Goal: Task Accomplishment & Management: Manage account settings

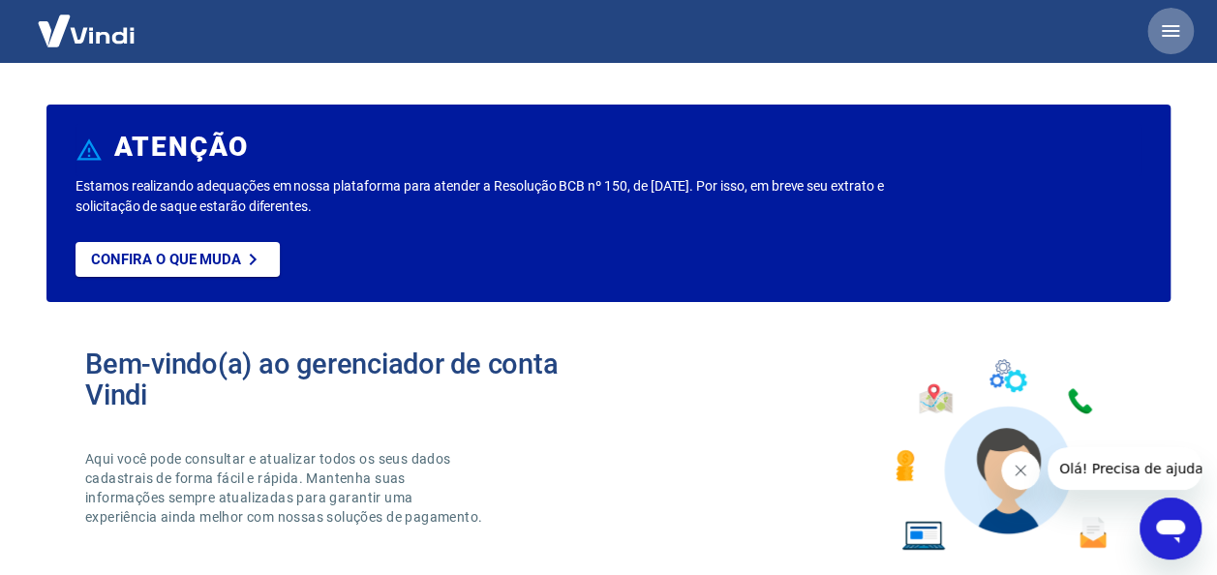
click at [1179, 33] on icon "button" at bounding box center [1170, 30] width 23 height 23
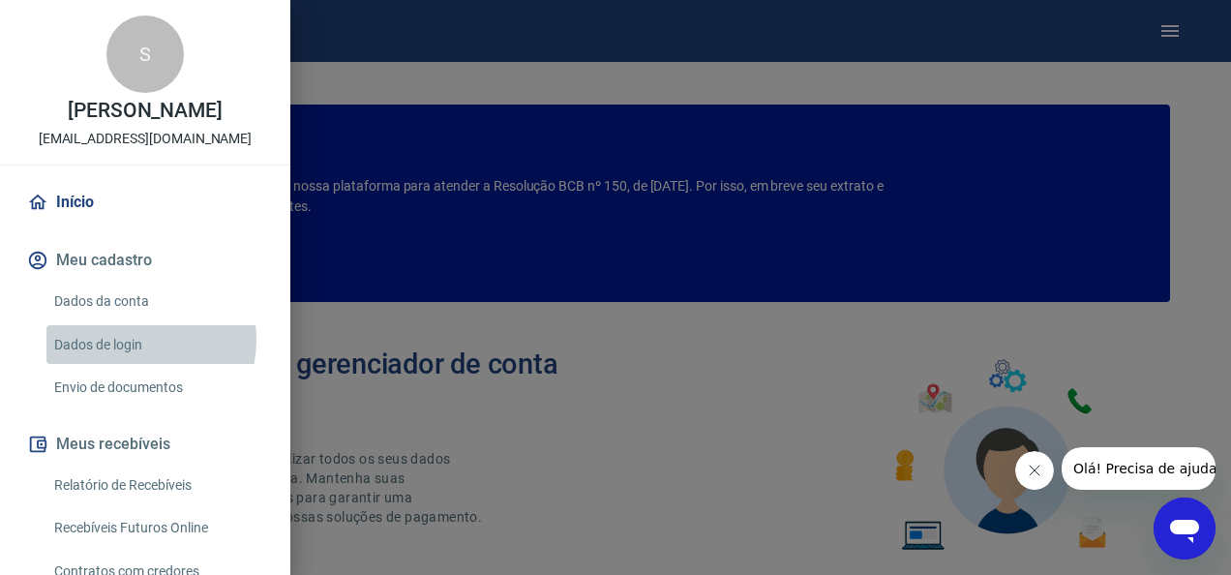
click at [132, 340] on link "Dados de login" at bounding box center [156, 345] width 221 height 40
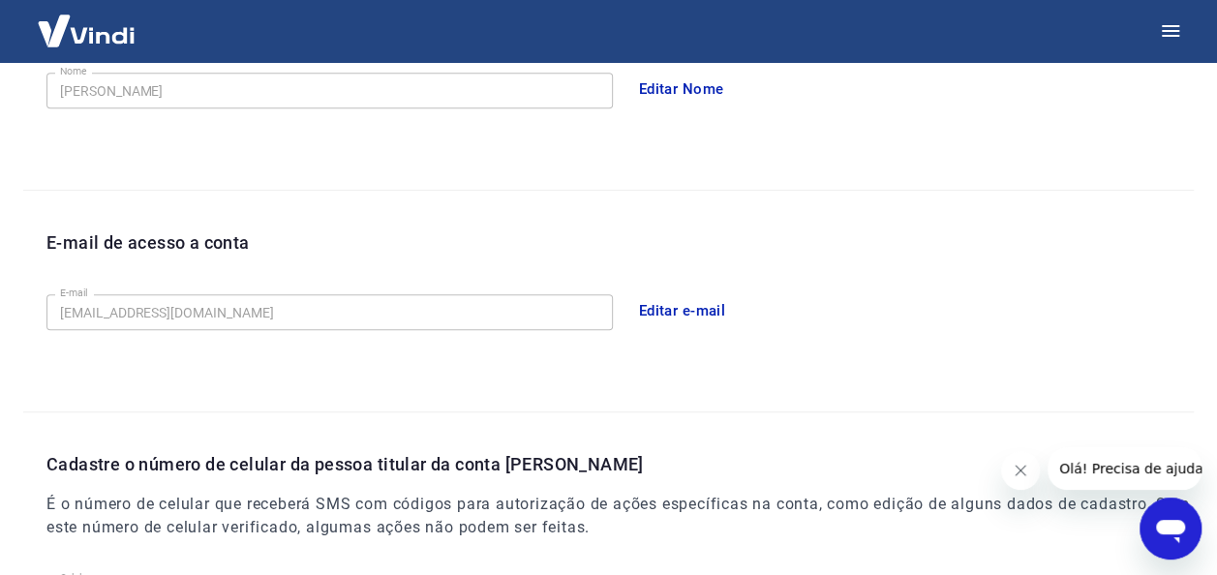
scroll to position [396, 0]
click at [712, 298] on button "Editar e-mail" at bounding box center [682, 309] width 108 height 41
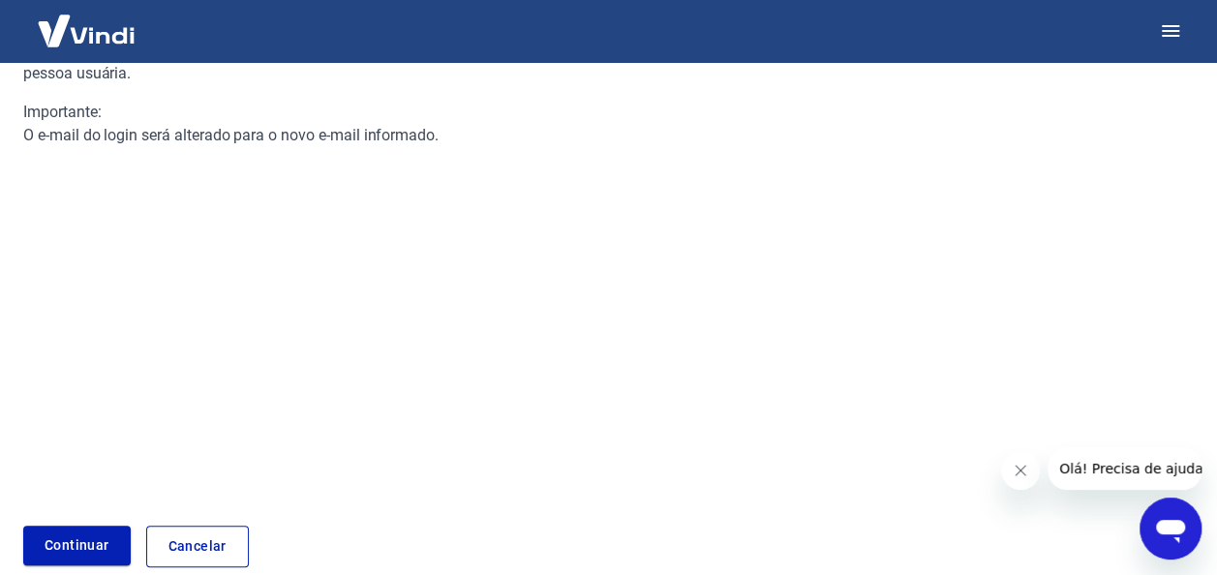
scroll to position [300, 0]
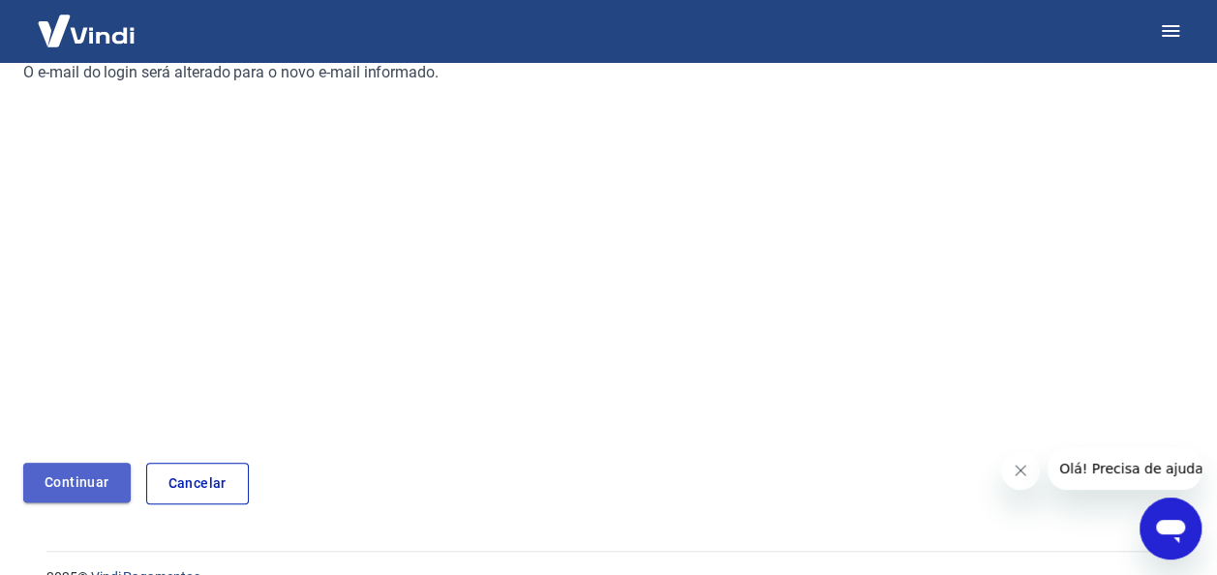
click at [68, 489] on link "Continuar" at bounding box center [76, 483] width 107 height 40
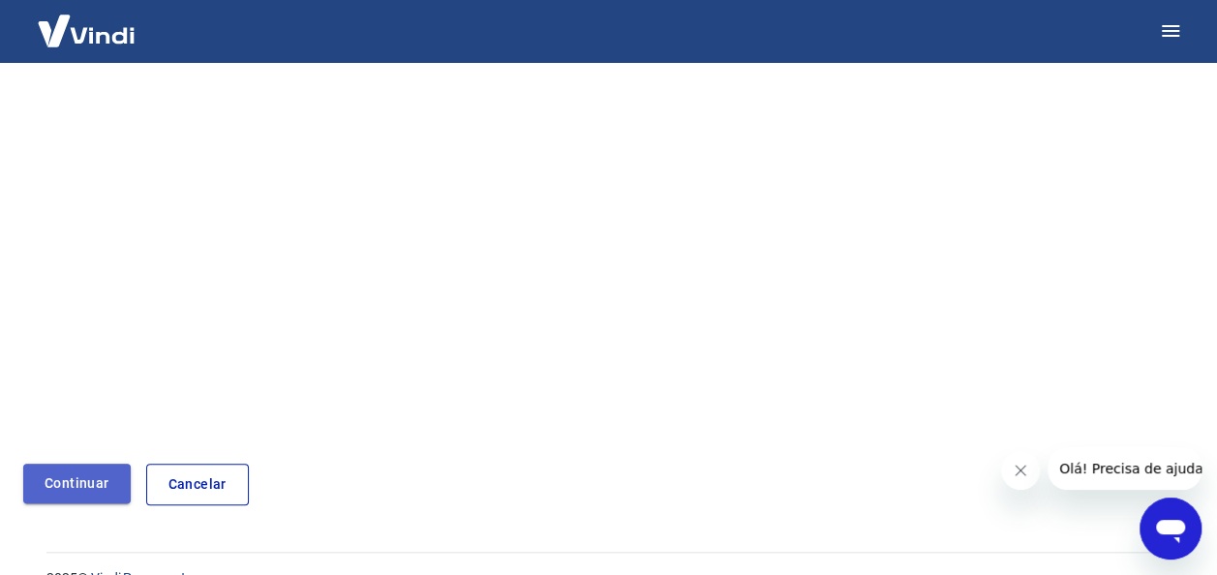
click at [75, 492] on button "Continuar" at bounding box center [76, 484] width 107 height 40
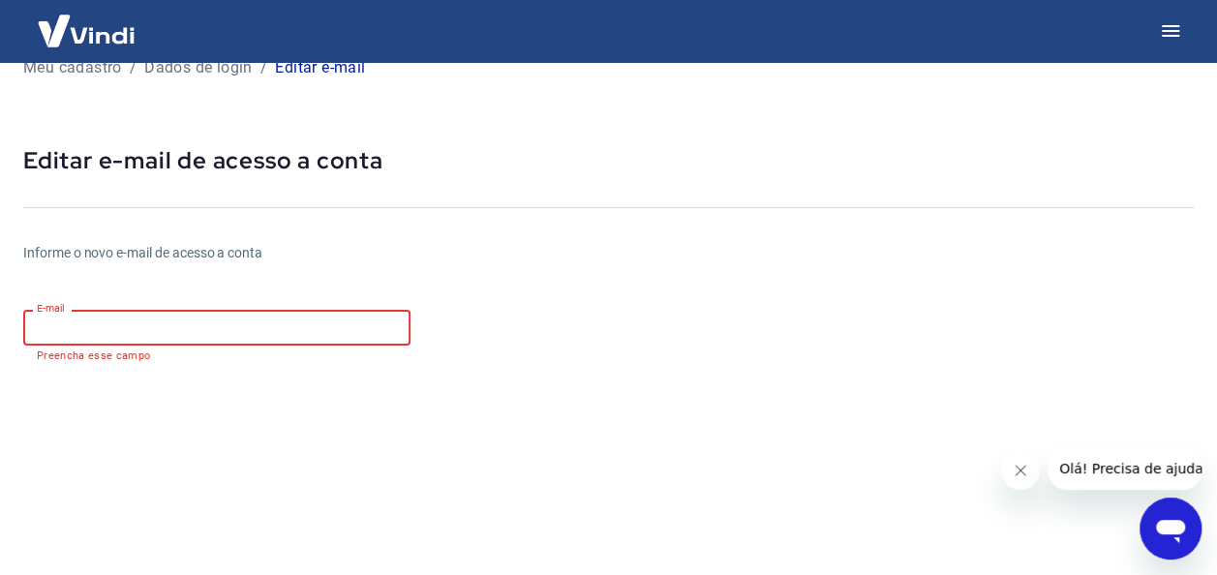
scroll to position [0, 0]
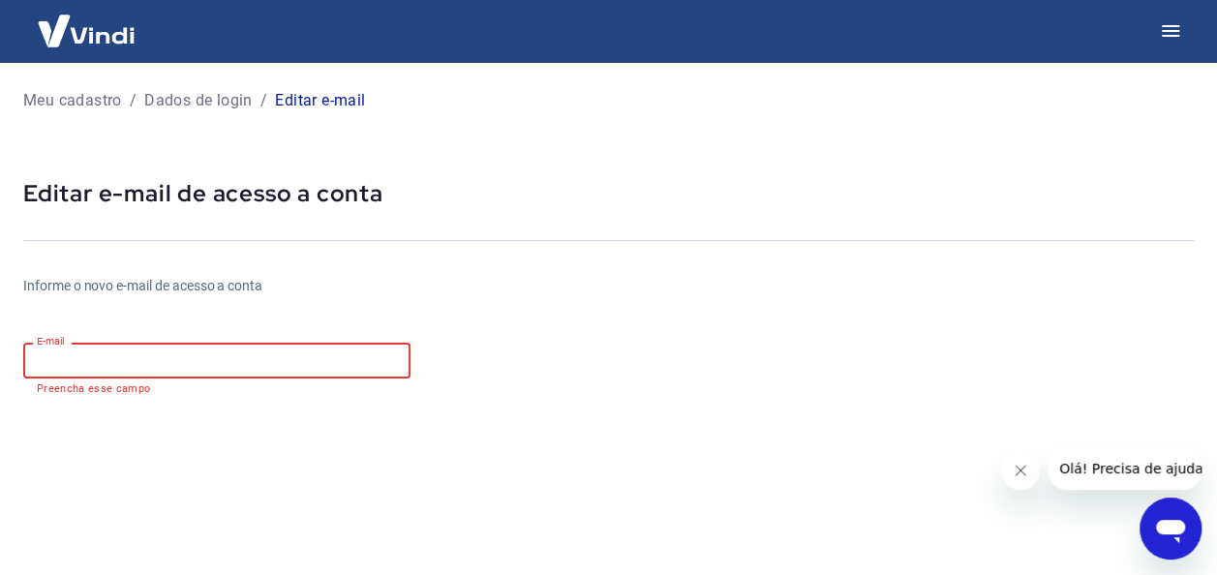
click at [222, 353] on input "E-mail" at bounding box center [216, 361] width 387 height 36
type input "[DOMAIN_NAME][EMAIL_ADDRESS][DOMAIN_NAME]"
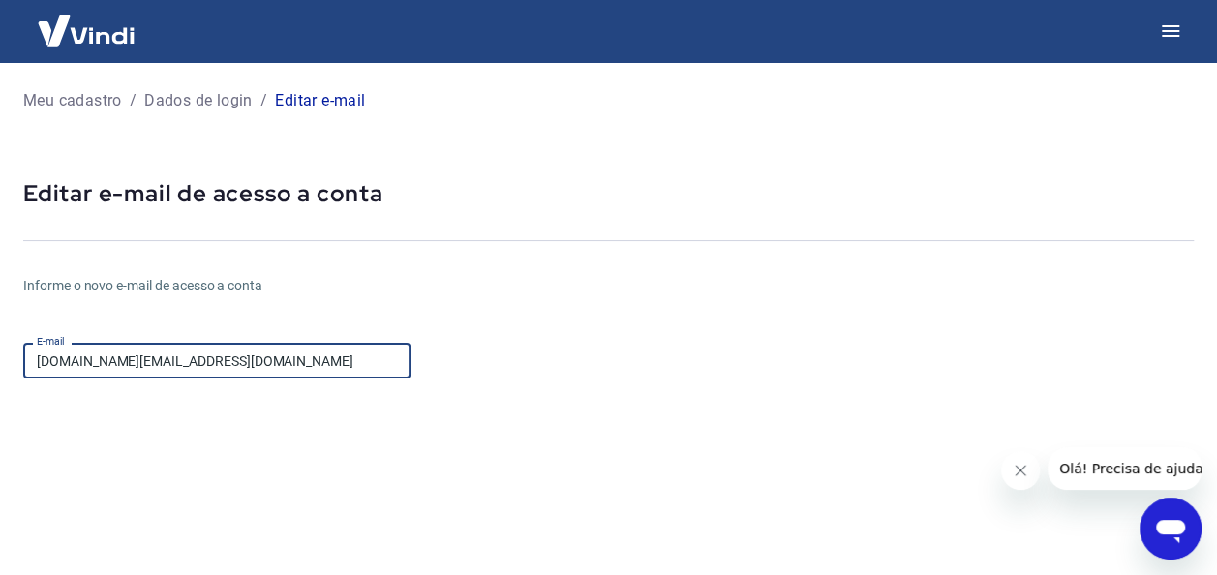
scroll to position [372, 0]
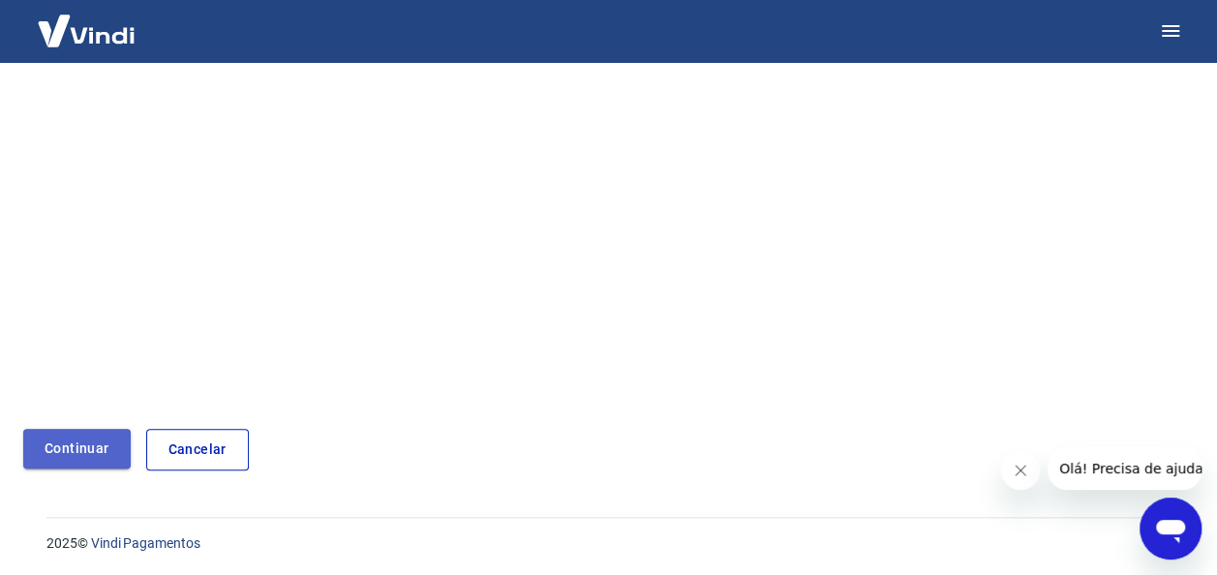
click at [95, 458] on button "Continuar" at bounding box center [76, 449] width 107 height 40
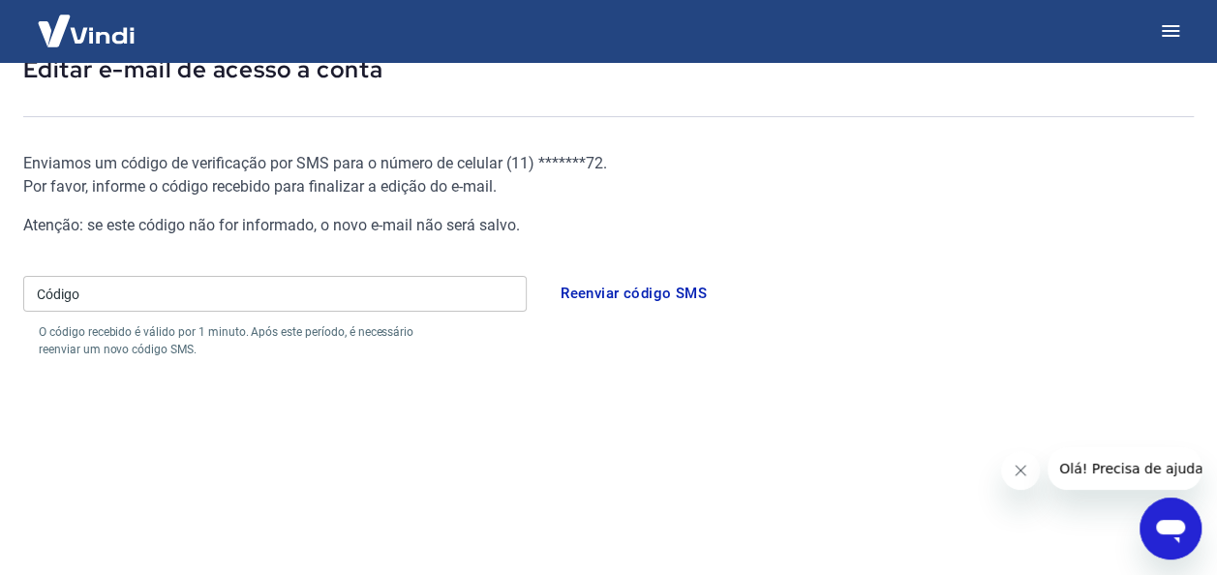
scroll to position [123, 0]
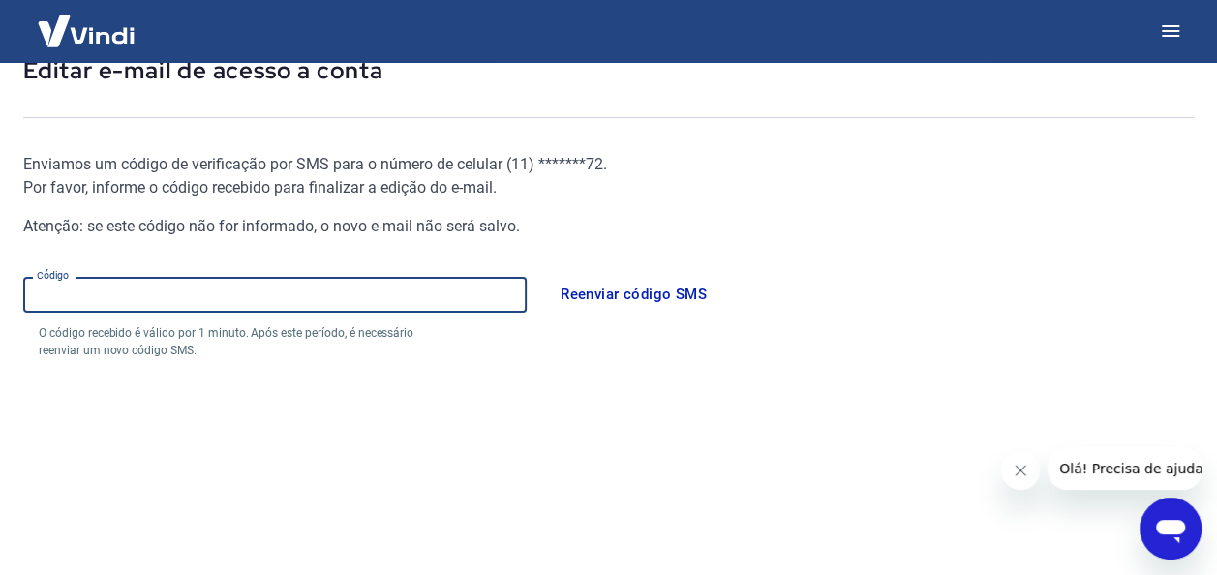
click at [171, 302] on input "Código" at bounding box center [274, 295] width 503 height 36
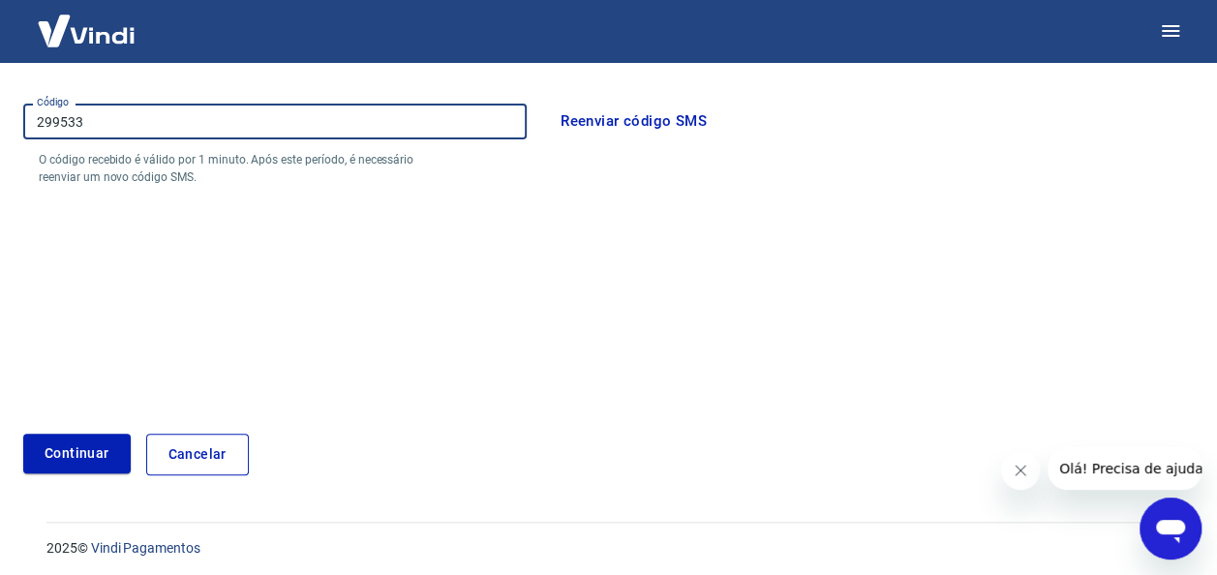
scroll to position [301, 0]
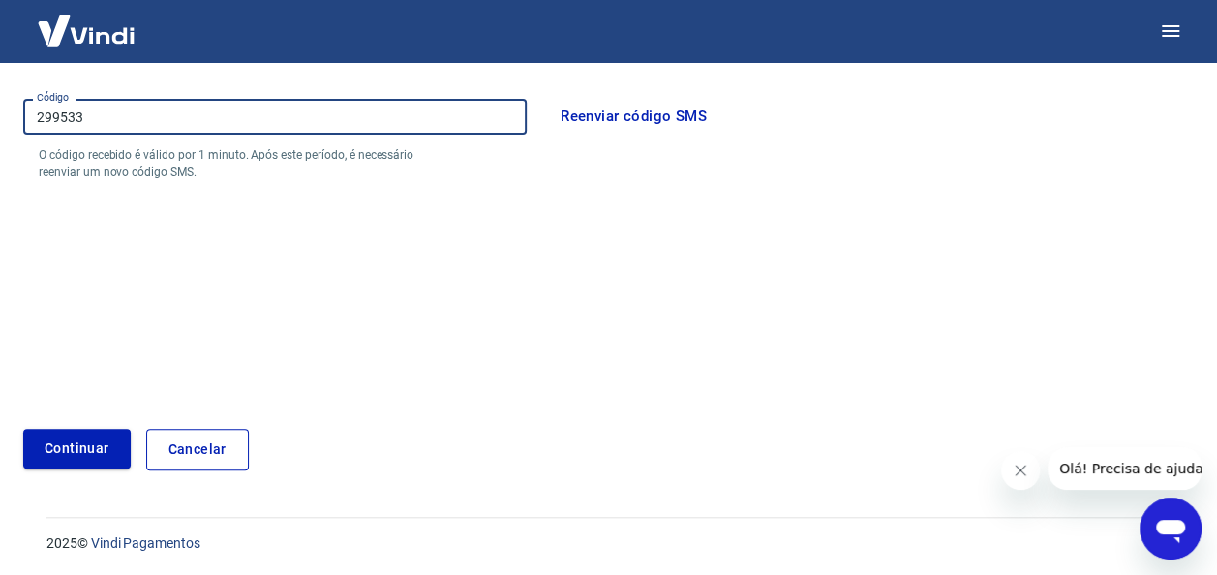
type input "299533"
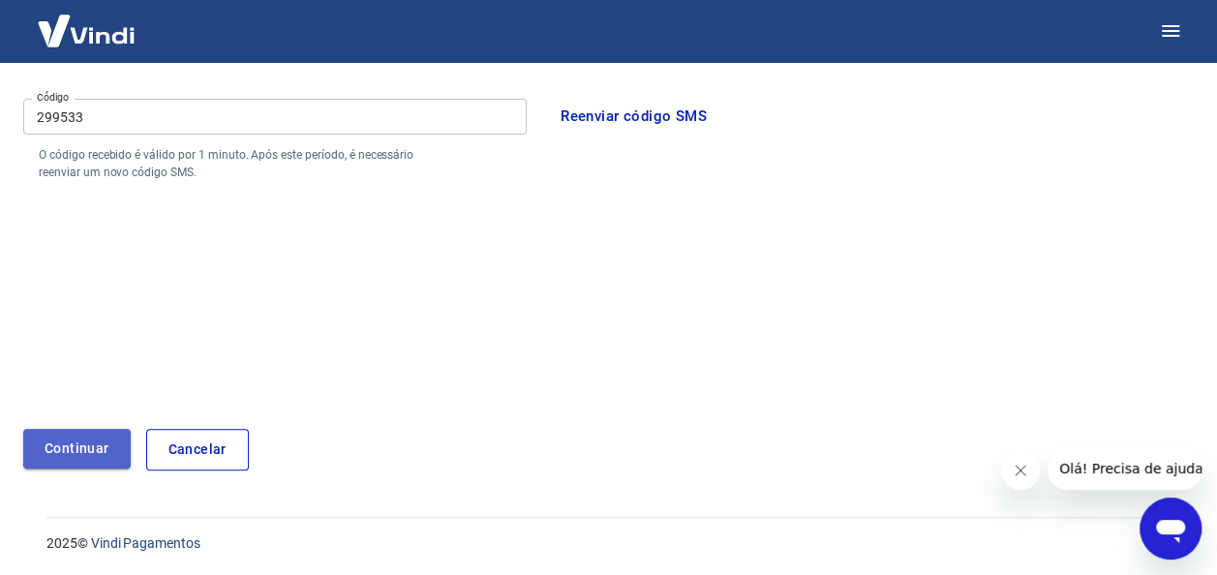
click at [116, 440] on button "Continuar" at bounding box center [76, 449] width 107 height 40
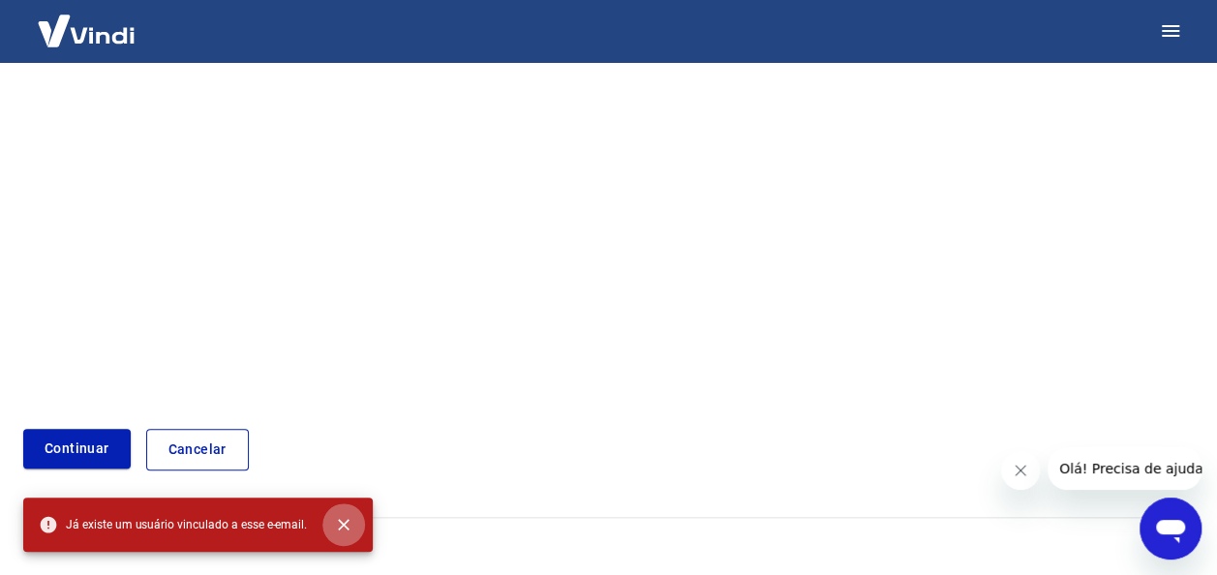
click at [346, 524] on icon "close" at bounding box center [343, 524] width 19 height 19
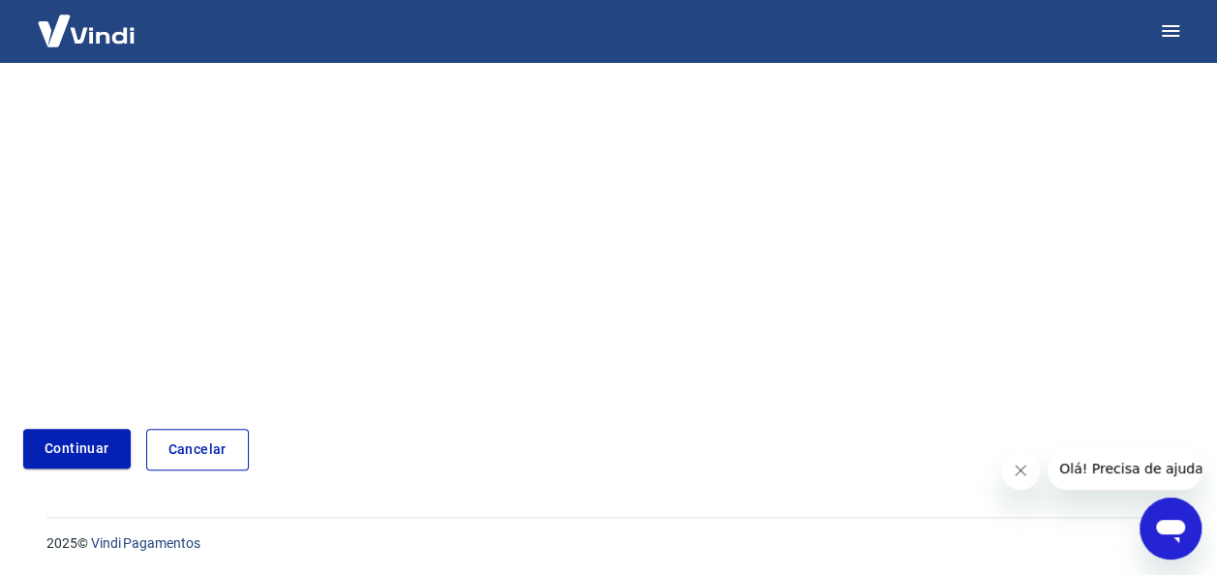
scroll to position [0, 0]
